Goal: Information Seeking & Learning: Find specific fact

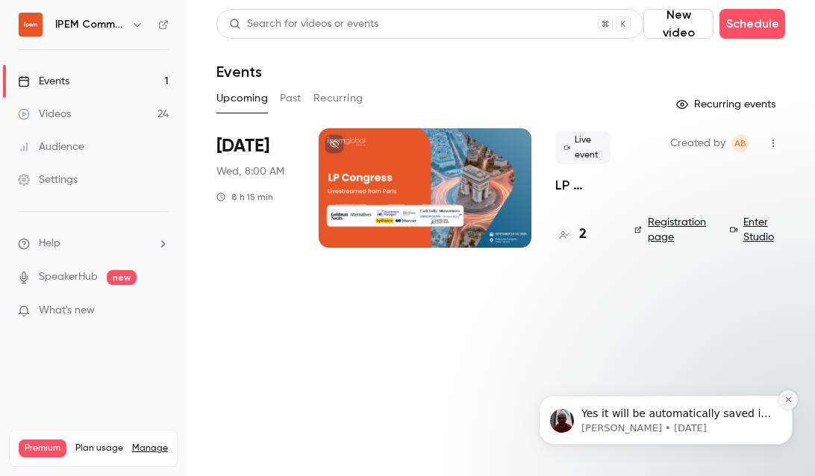
click at [786, 397] on icon "Dismiss notification" at bounding box center [789, 400] width 8 height 8
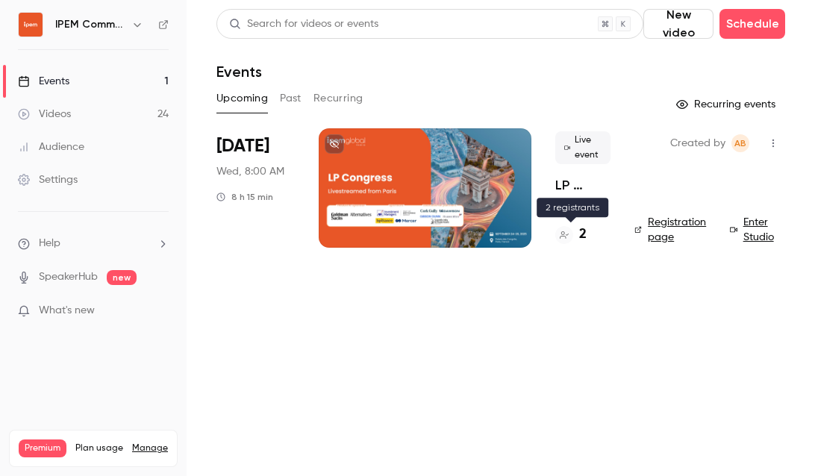
click at [581, 235] on h4 "2" at bounding box center [582, 235] width 7 height 20
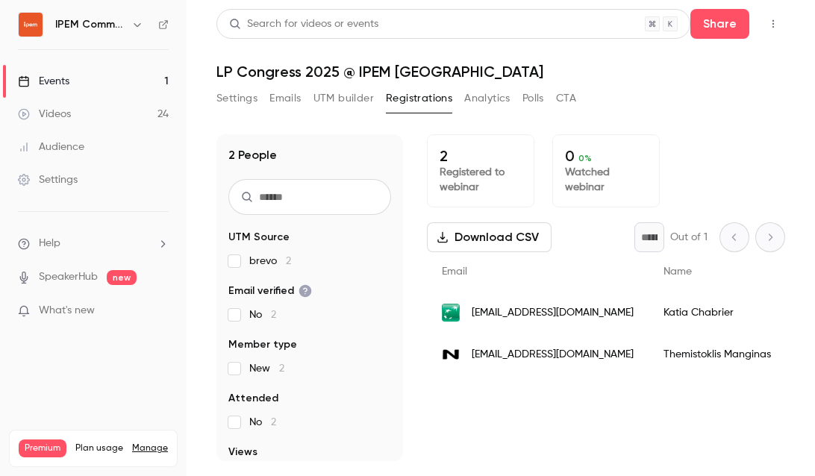
click at [511, 306] on span "[EMAIL_ADDRESS][DOMAIN_NAME]" at bounding box center [553, 313] width 162 height 16
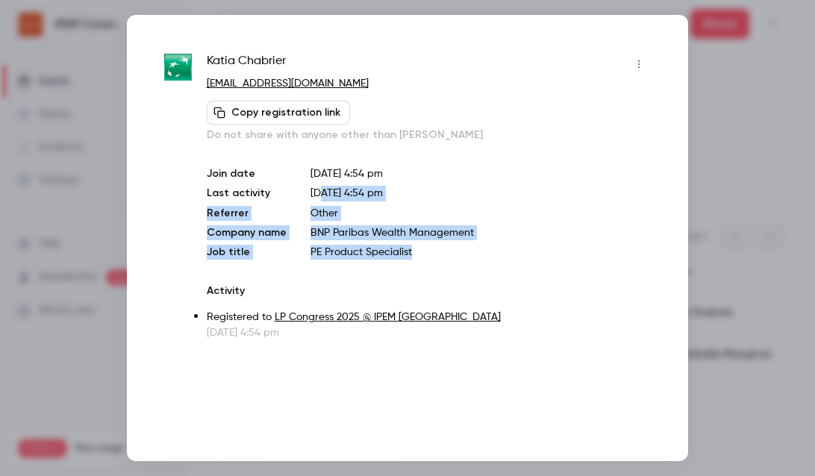
drag, startPoint x: 415, startPoint y: 256, endPoint x: 315, endPoint y: 199, distance: 115.4
click at [317, 199] on div "Join date [DATE] 4:54 pm Last activity [DATE] 4:54 pm Referrer Other Company na…" at bounding box center [429, 212] width 444 height 93
click at [315, 199] on p "[DATE] 4:54 pm" at bounding box center [481, 194] width 340 height 16
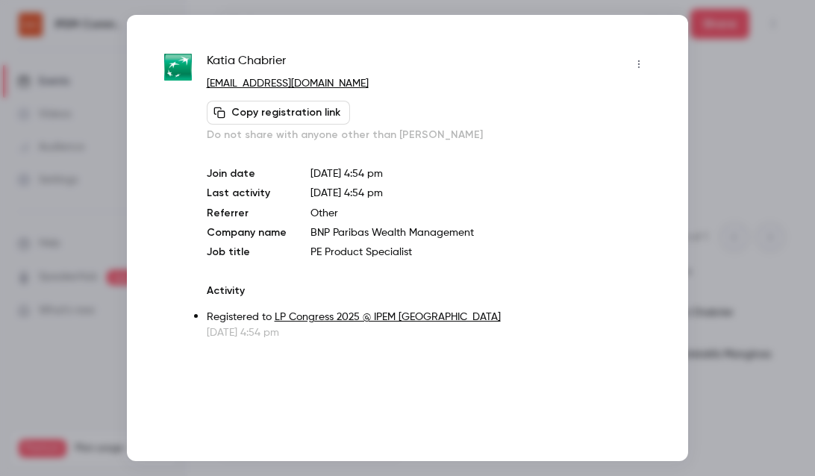
click at [306, 144] on div "[PERSON_NAME] [PERSON_NAME][EMAIL_ADDRESS][PERSON_NAME][DOMAIN_NAME] Copy regis…" at bounding box center [429, 196] width 444 height 288
click at [644, 62] on icon "button" at bounding box center [639, 64] width 12 height 10
click at [640, 62] on div at bounding box center [407, 238] width 815 height 476
click at [360, 239] on p "BNP Paribas Wealth Management" at bounding box center [481, 232] width 340 height 15
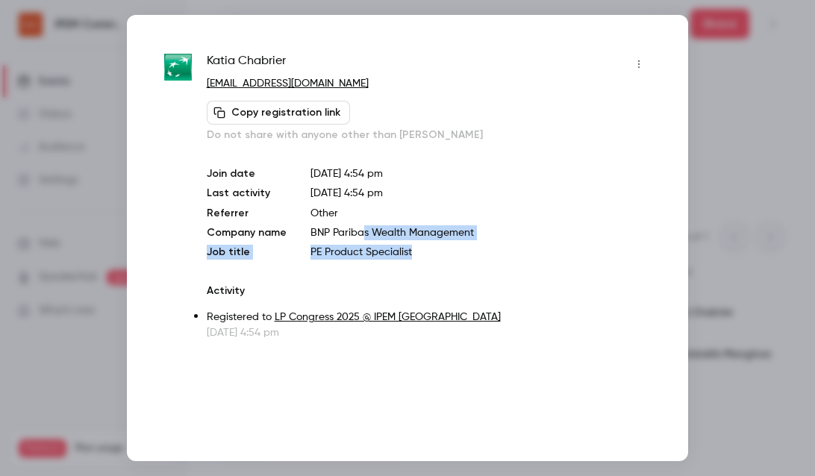
drag, startPoint x: 367, startPoint y: 236, endPoint x: 346, endPoint y: 227, distance: 22.7
click at [347, 227] on div "Join date [DATE] 4:54 pm Last activity [DATE] 4:54 pm Referrer Other Company na…" at bounding box center [429, 212] width 444 height 93
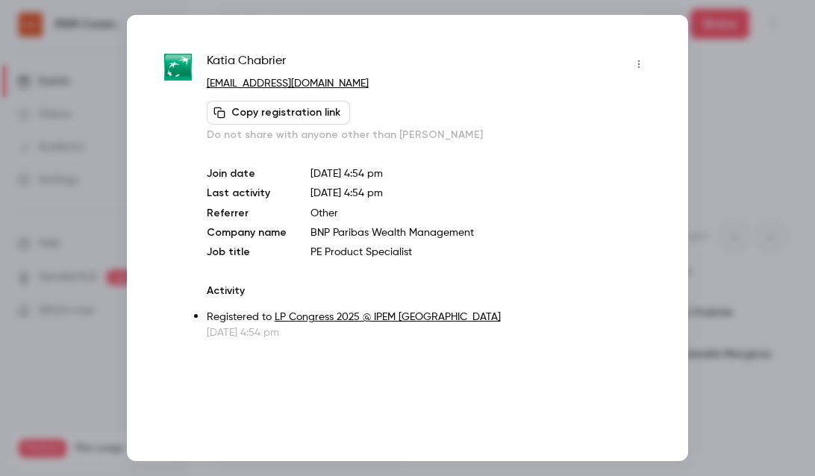
click at [346, 227] on p "BNP Paribas Wealth Management" at bounding box center [481, 232] width 340 height 15
click at [735, 226] on div at bounding box center [407, 238] width 815 height 476
